Goal: Check status: Check status

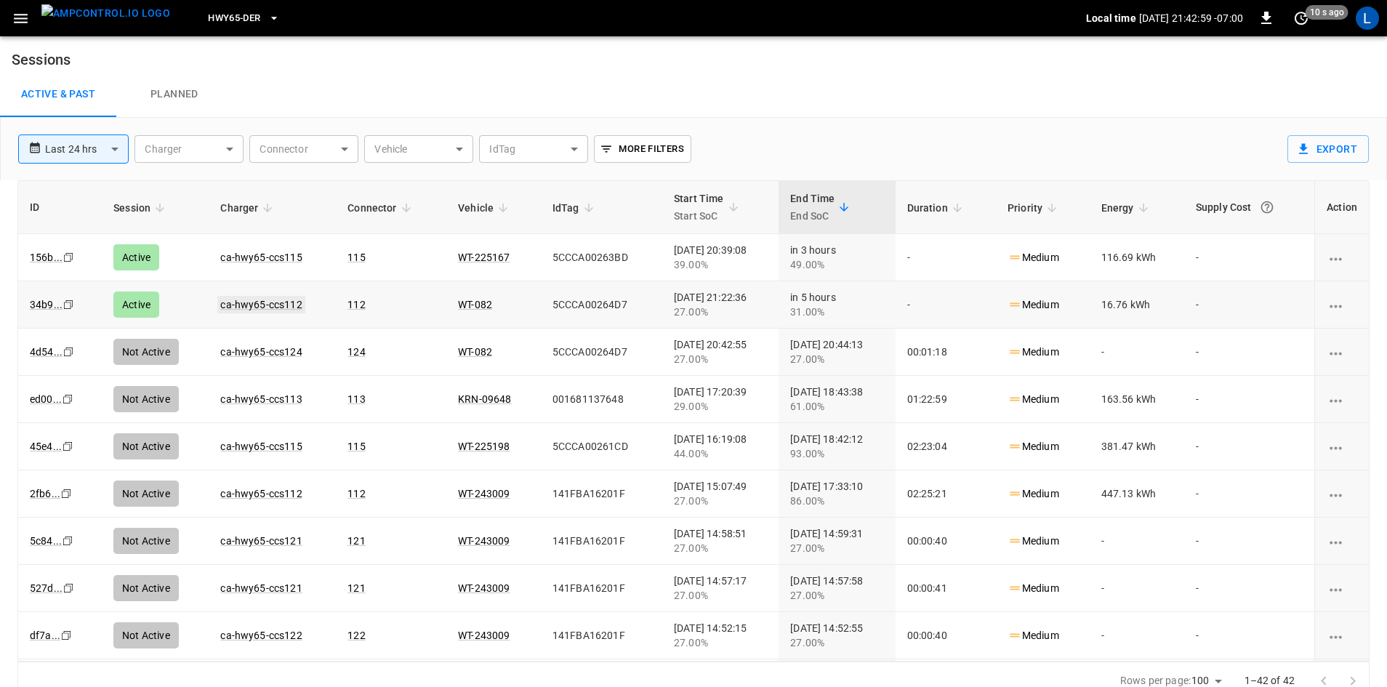
click at [268, 304] on link "ca-hwy65-ccs112" at bounding box center [260, 304] width 87 height 17
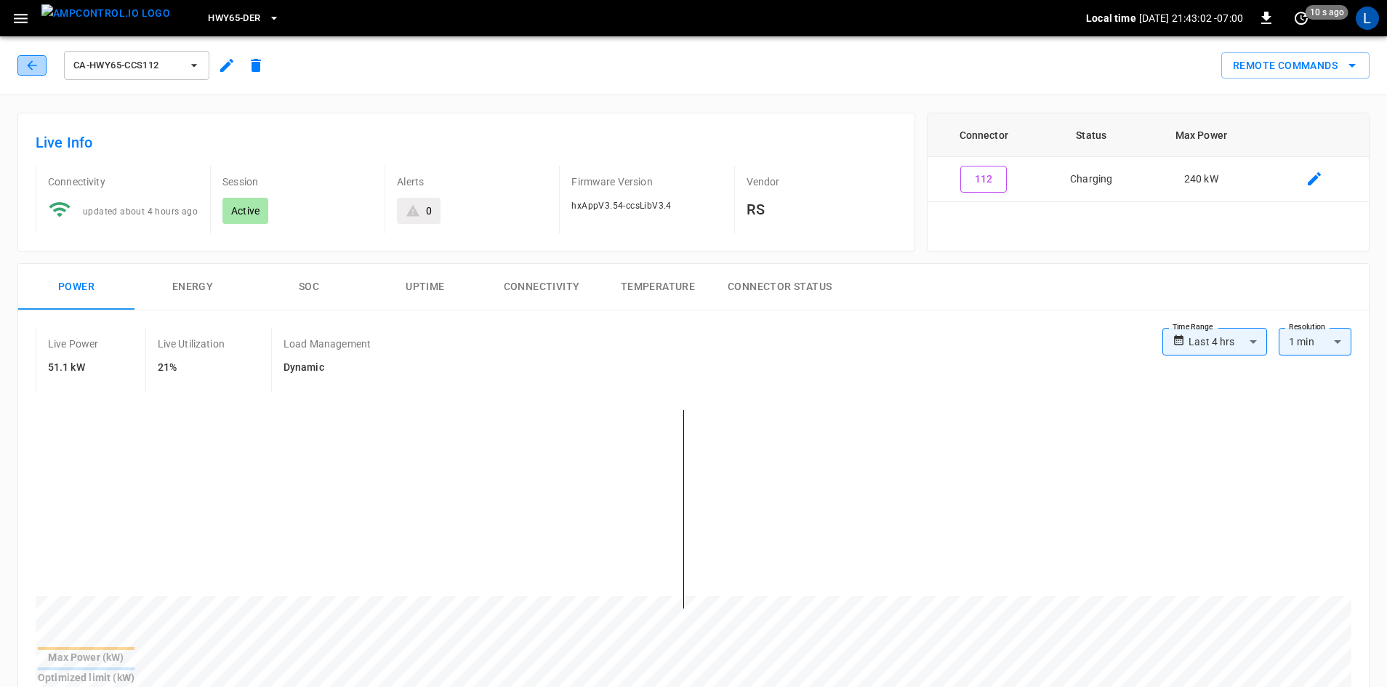
click at [20, 71] on button "button" at bounding box center [31, 65] width 29 height 20
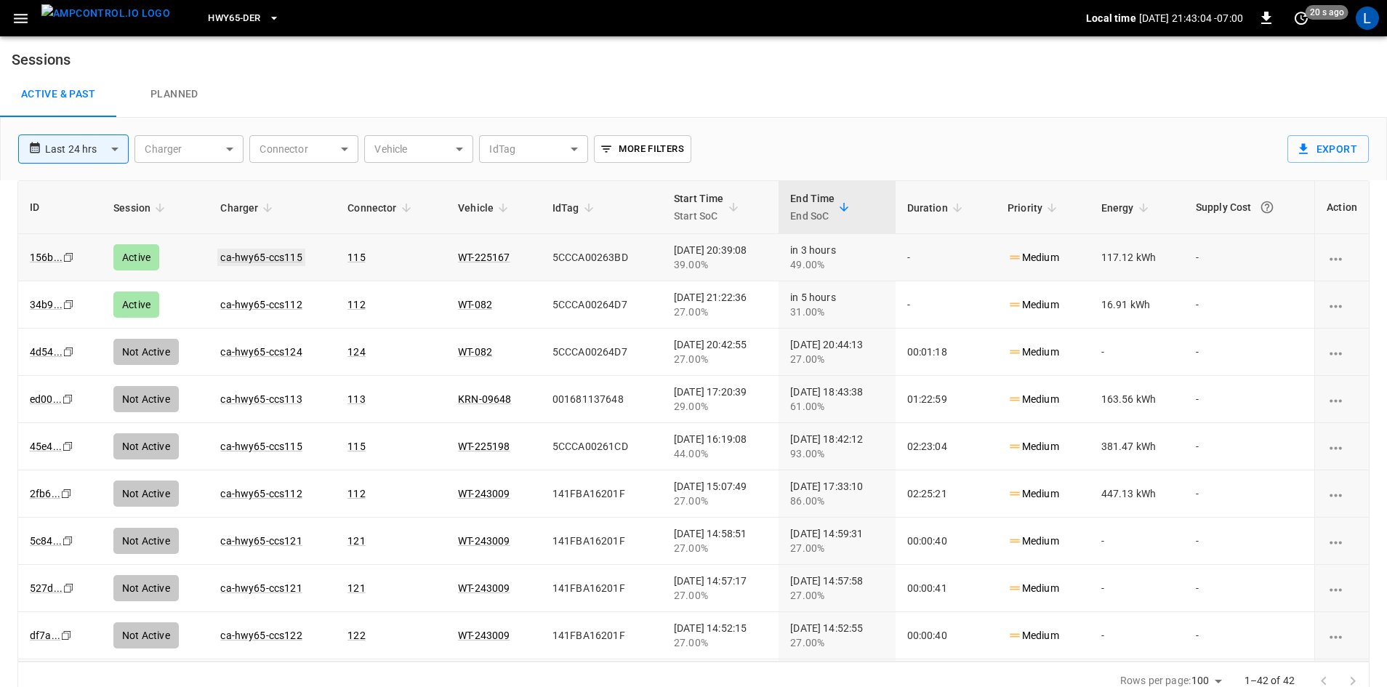
click at [262, 255] on link "ca-hwy65-ccs115" at bounding box center [260, 257] width 87 height 17
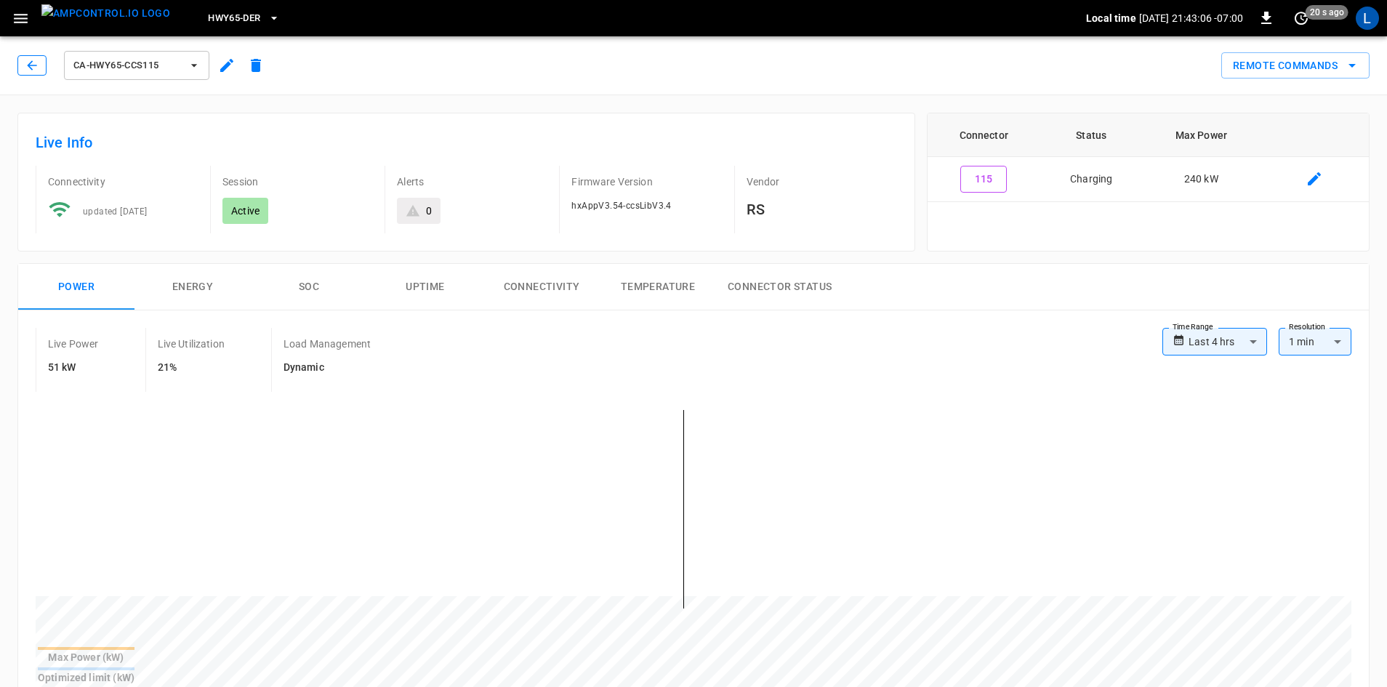
click at [33, 71] on icon "button" at bounding box center [32, 65] width 15 height 15
